Goal: Find specific page/section

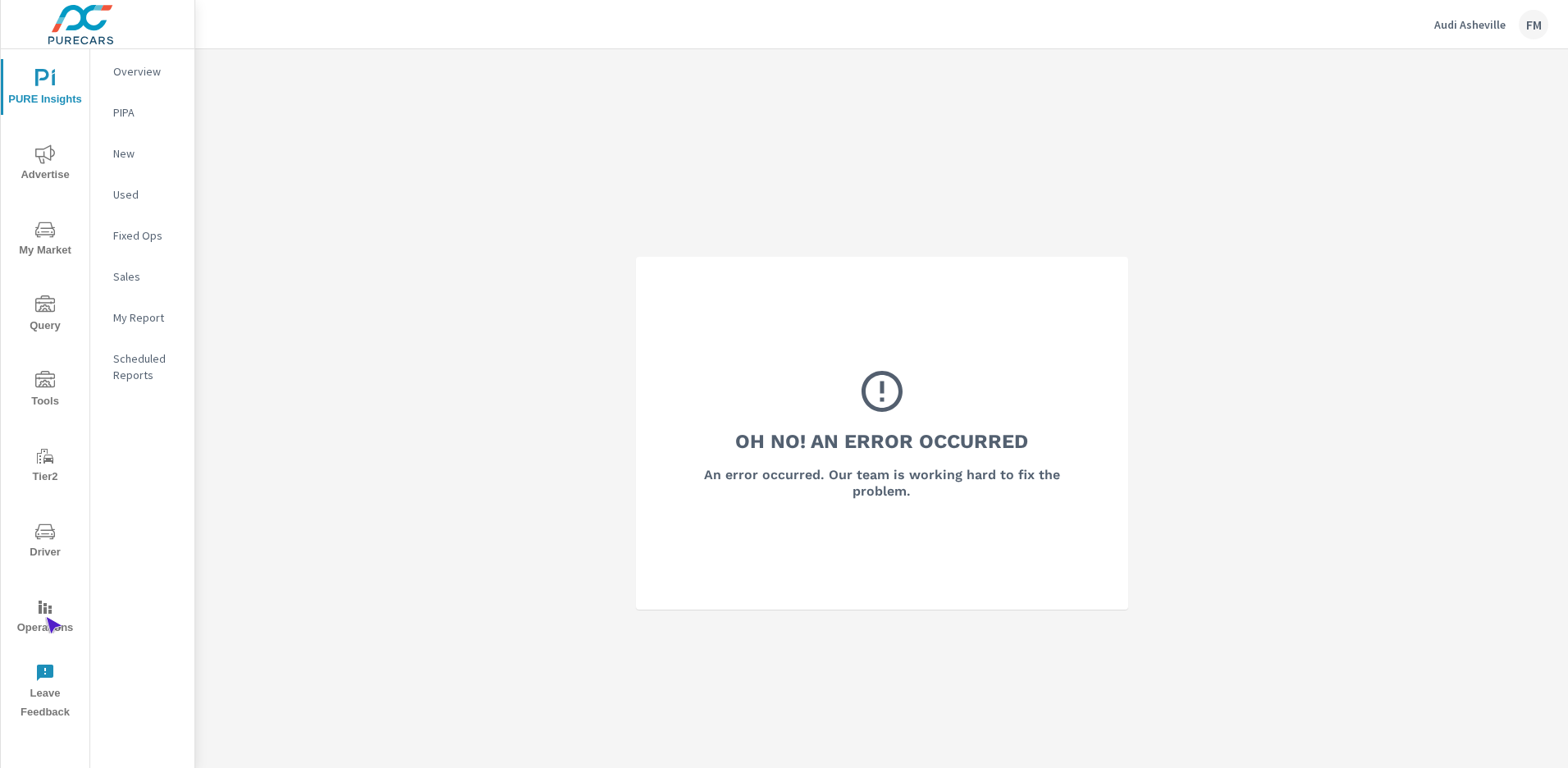
click at [45, 617] on span "Operations" at bounding box center [45, 617] width 79 height 40
